Goal: Find specific page/section: Find specific page/section

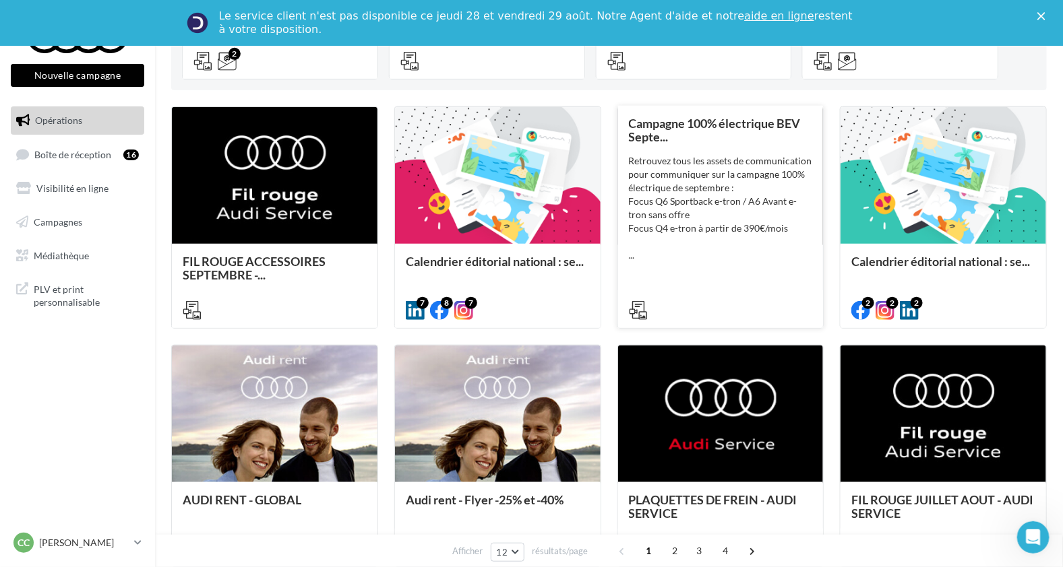
scroll to position [196, 0]
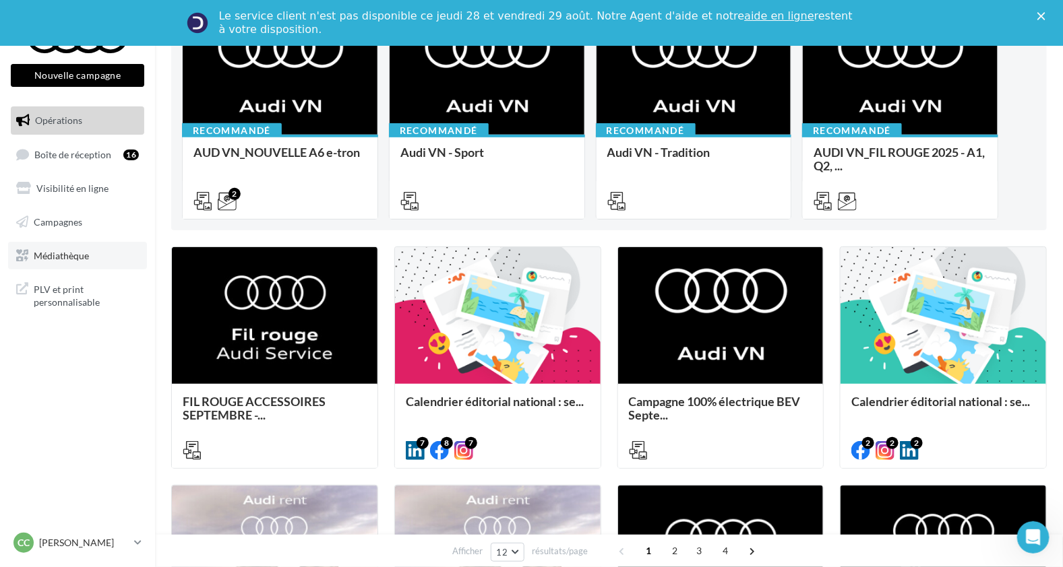
click at [69, 266] on link "Médiathèque" at bounding box center [77, 256] width 139 height 28
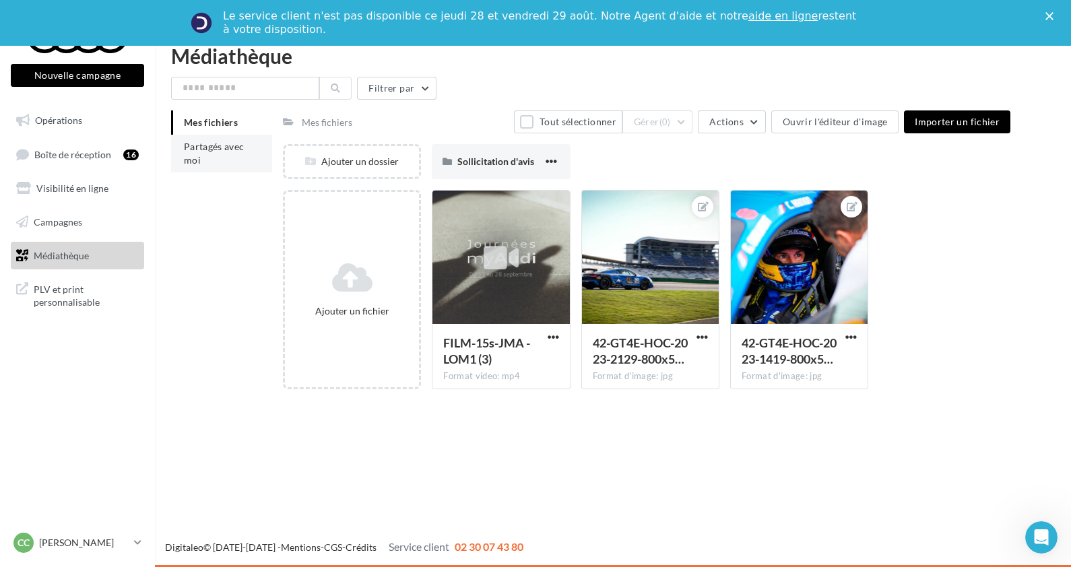
click at [197, 154] on span "Partagés avec moi" at bounding box center [214, 153] width 61 height 25
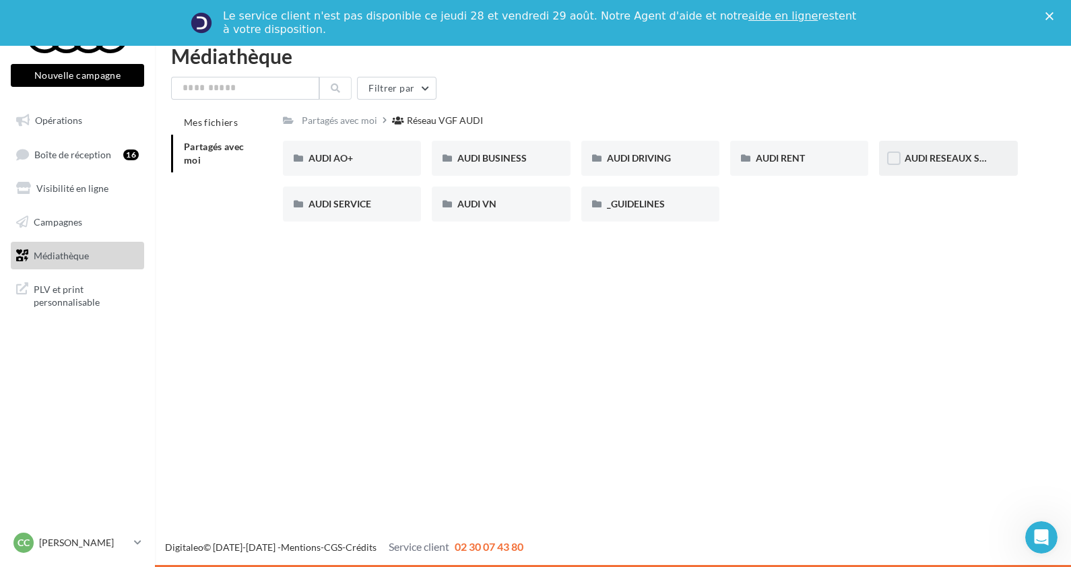
click at [908, 154] on span "AUDI RESEAUX SOCIAUX" at bounding box center [960, 157] width 111 height 11
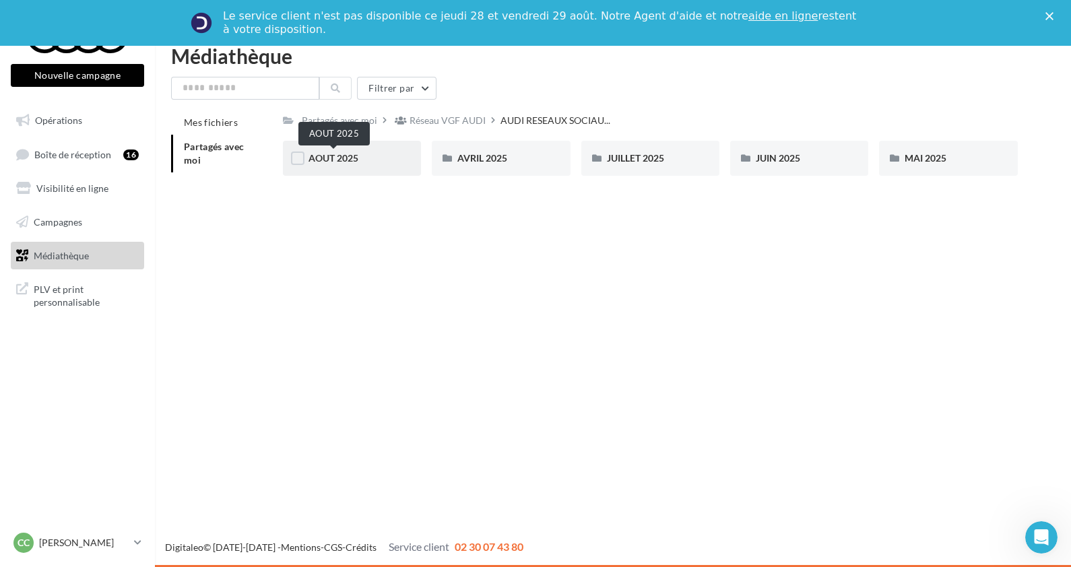
click at [330, 160] on span "AOUT 2025" at bounding box center [334, 157] width 50 height 11
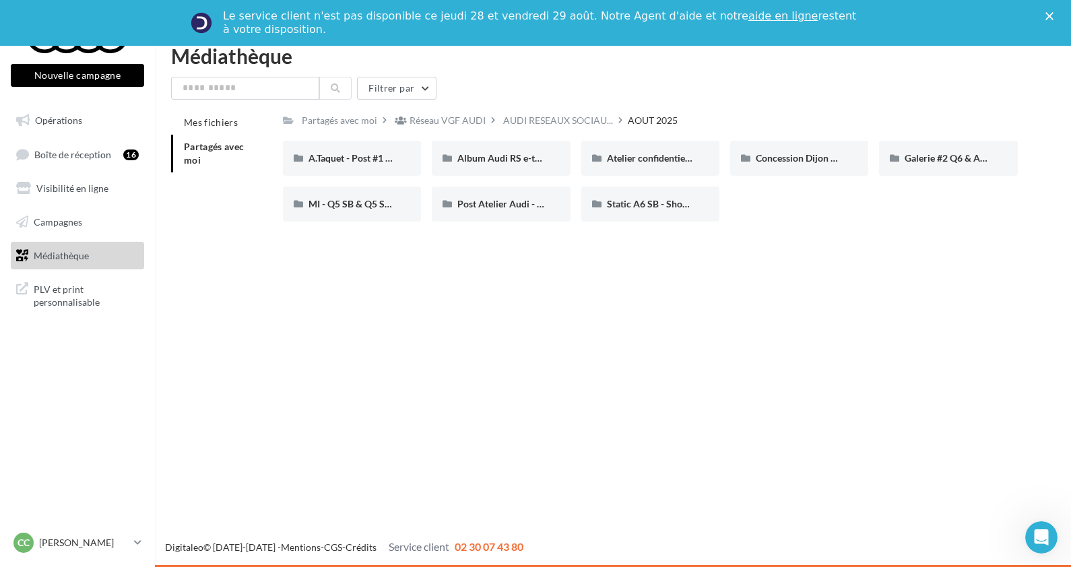
drag, startPoint x: 330, startPoint y: 160, endPoint x: 920, endPoint y: 195, distance: 591.2
click at [920, 195] on div "A.Taquet - Post #1 Audi S3 A.Taquet - Post #1 Audi S3 Album Audi RS e-tron GT (…" at bounding box center [656, 187] width 746 height 92
click at [579, 331] on div "Nouvelle campagne Nouvelle campagne Opérations Boîte de réception 16 Visibilité…" at bounding box center [535, 306] width 1071 height 521
click at [212, 91] on input "text" at bounding box center [245, 88] width 148 height 23
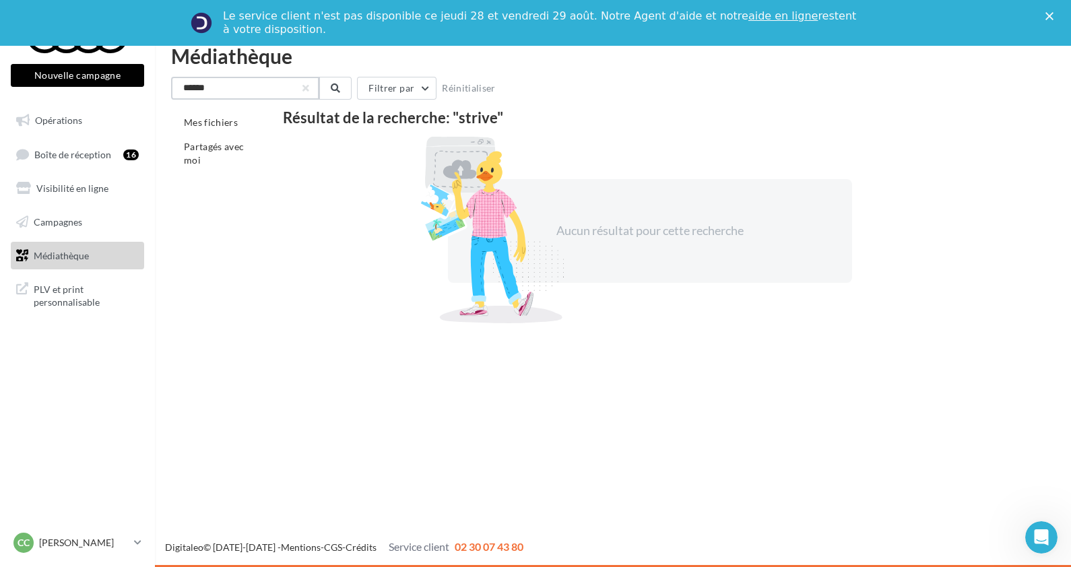
click at [266, 82] on input "******" at bounding box center [245, 88] width 148 height 23
click at [266, 82] on input "********" at bounding box center [245, 88] width 148 height 23
click at [269, 81] on input "********" at bounding box center [245, 88] width 148 height 23
type input "*"
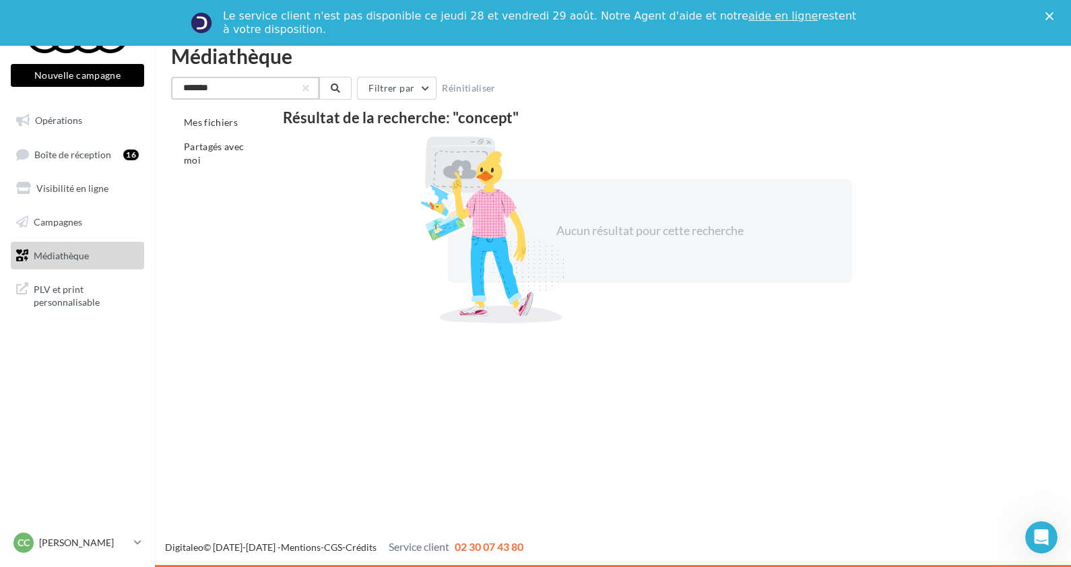
type input "*******"
click at [245, 308] on div "Mes fichiers Partagés avec moi Résultat de la recherche: "concept" Aucun résult…" at bounding box center [618, 218] width 895 height 216
click at [90, 131] on link "Opérations" at bounding box center [77, 120] width 139 height 28
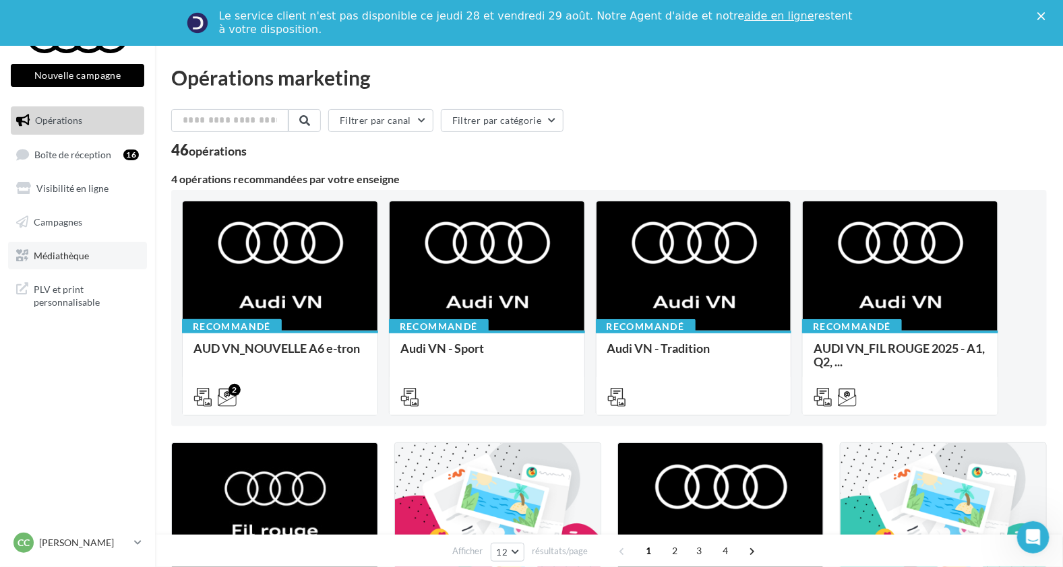
click at [61, 249] on span "Médiathèque" at bounding box center [61, 254] width 55 height 11
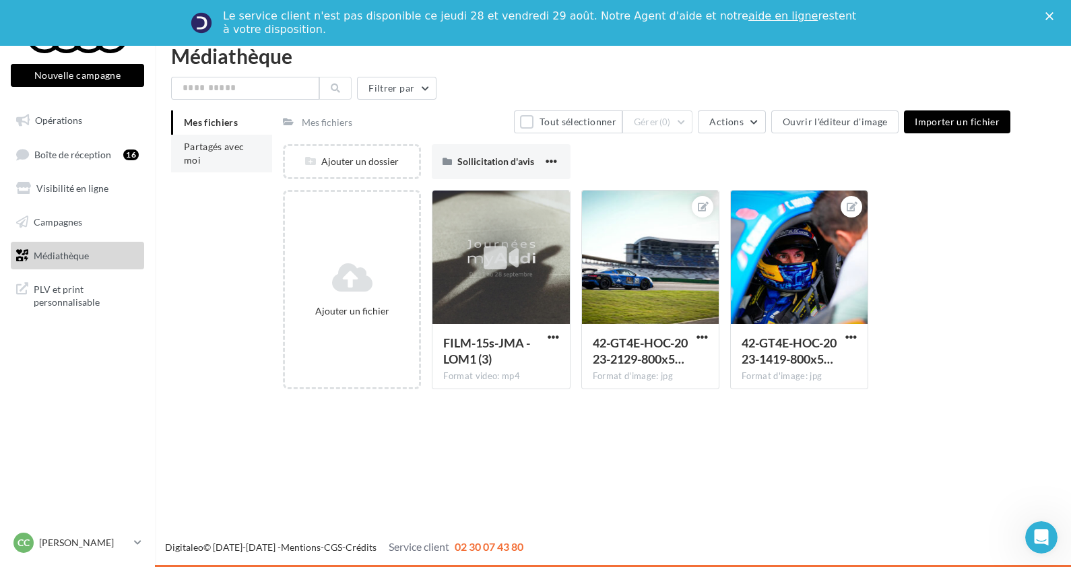
click at [242, 154] on li "Partagés avec moi" at bounding box center [221, 154] width 101 height 38
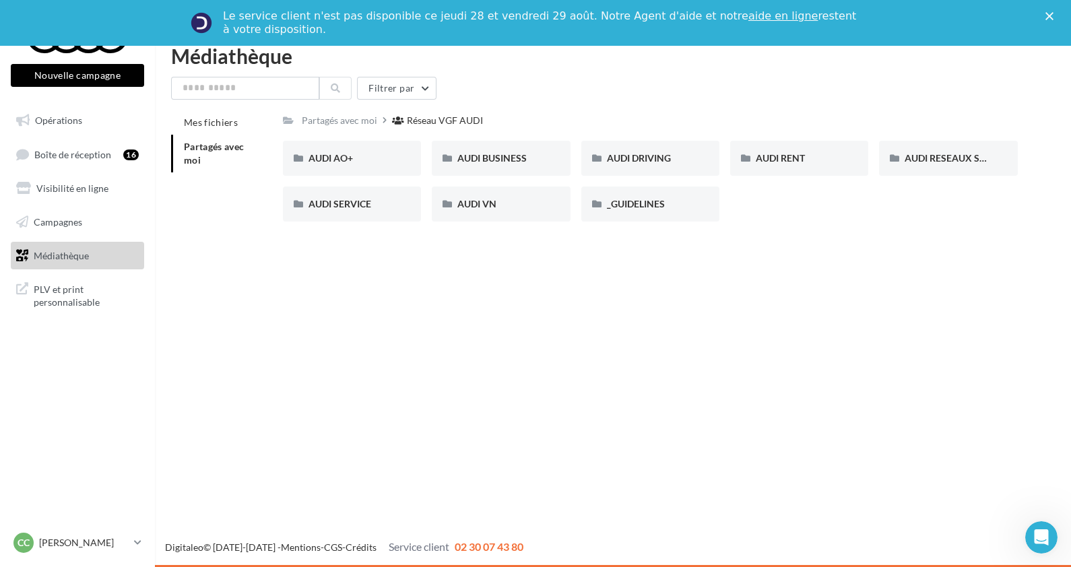
drag, startPoint x: 947, startPoint y: 307, endPoint x: 970, endPoint y: 290, distance: 28.4
click at [956, 299] on div "Nouvelle campagne Nouvelle campagne Opérations Boîte de réception 16 Visibilité…" at bounding box center [535, 306] width 1071 height 521
click at [580, 311] on div "Nouvelle campagne Nouvelle campagne Opérations Boîte de réception 16 Visibilité…" at bounding box center [535, 306] width 1071 height 521
